Goal: Navigation & Orientation: Find specific page/section

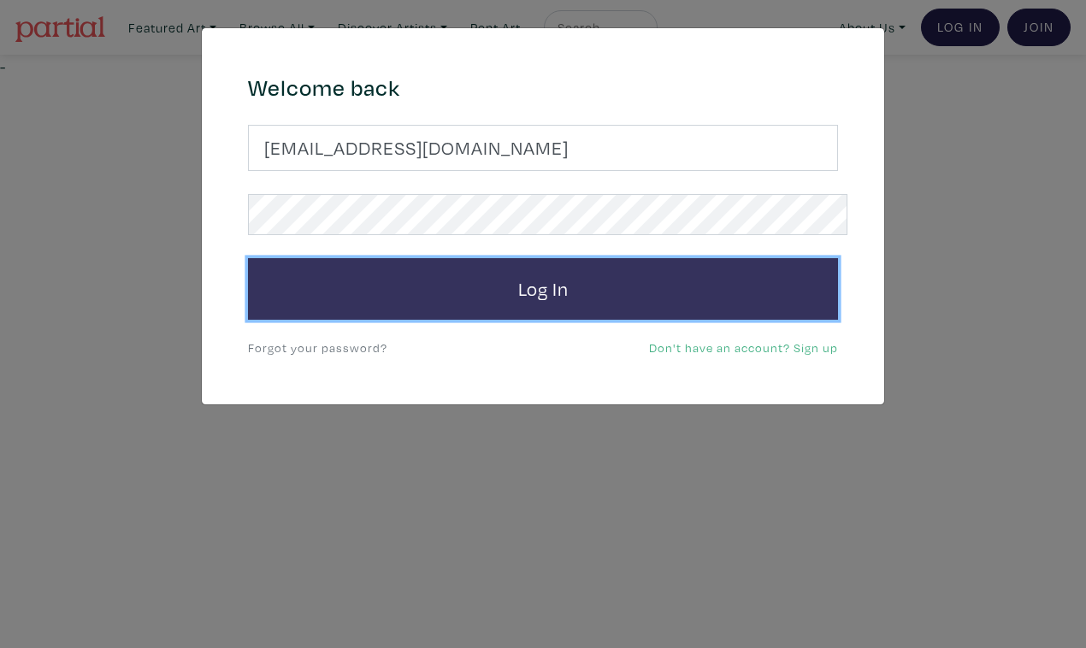
click at [602, 258] on button "Log In" at bounding box center [543, 289] width 590 height 62
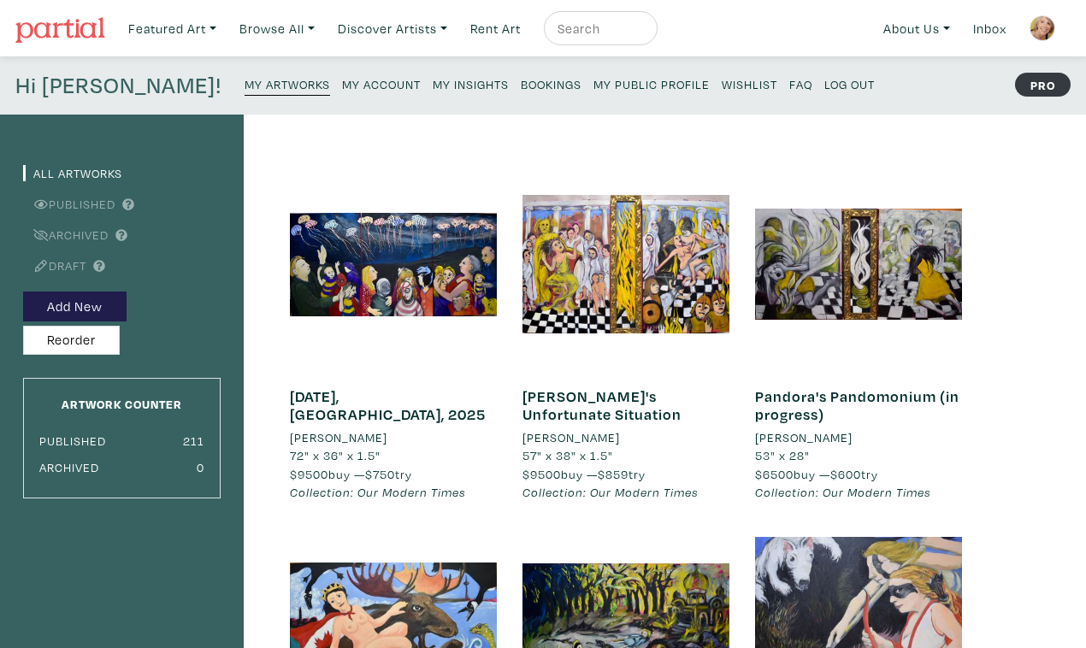
click at [594, 76] on small "My Public Profile" at bounding box center [652, 84] width 116 height 16
